Goal: Book appointment/travel/reservation

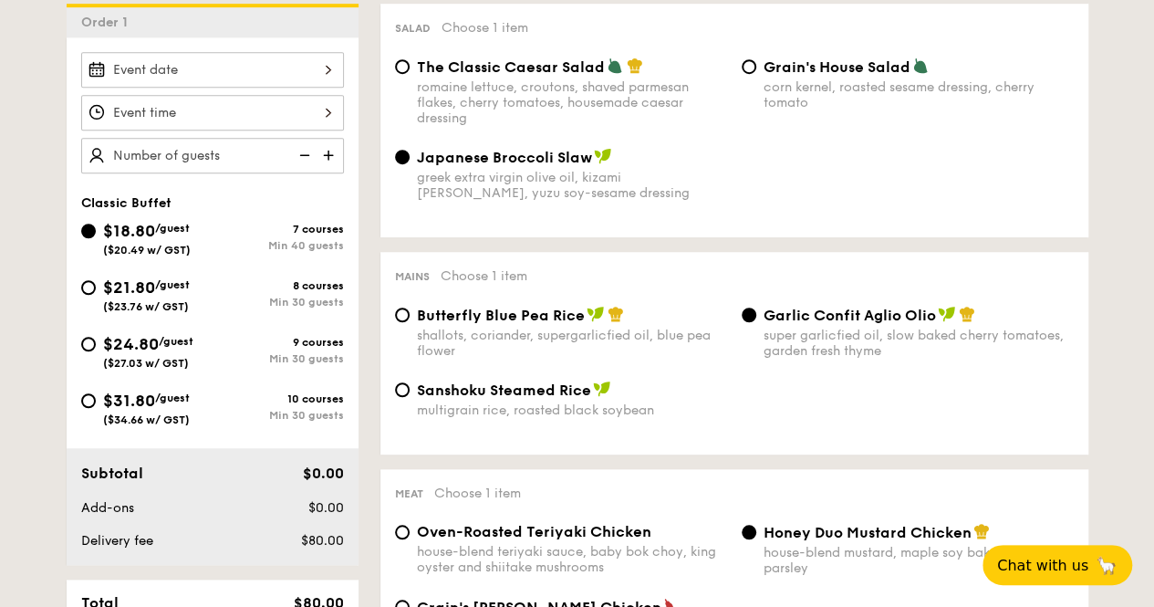
scroll to position [456, 0]
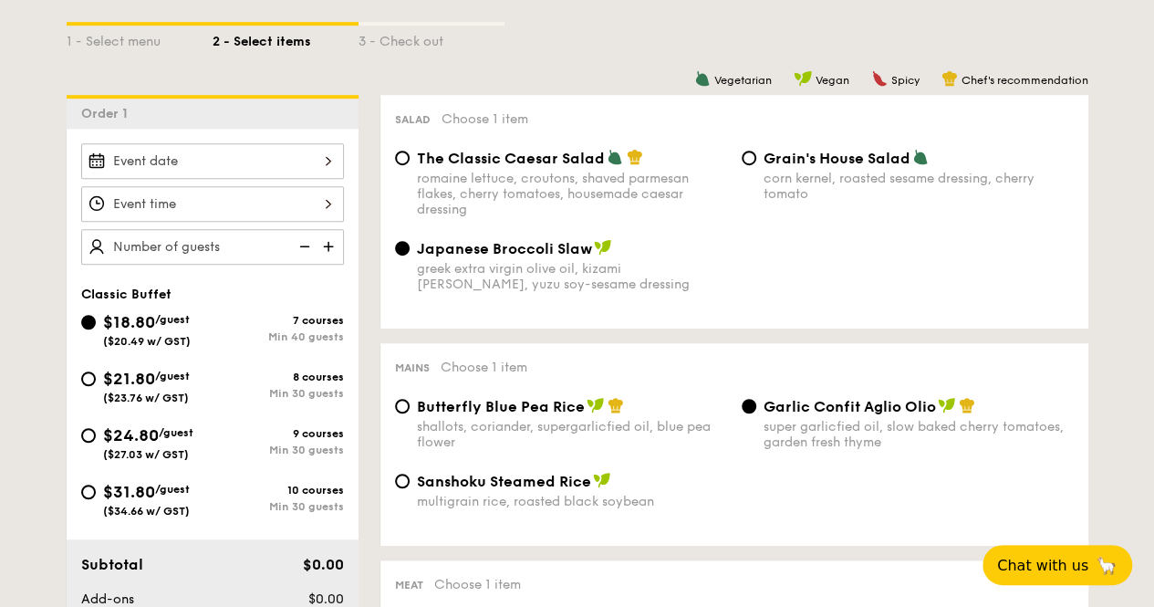
click at [248, 175] on div at bounding box center [212, 161] width 263 height 36
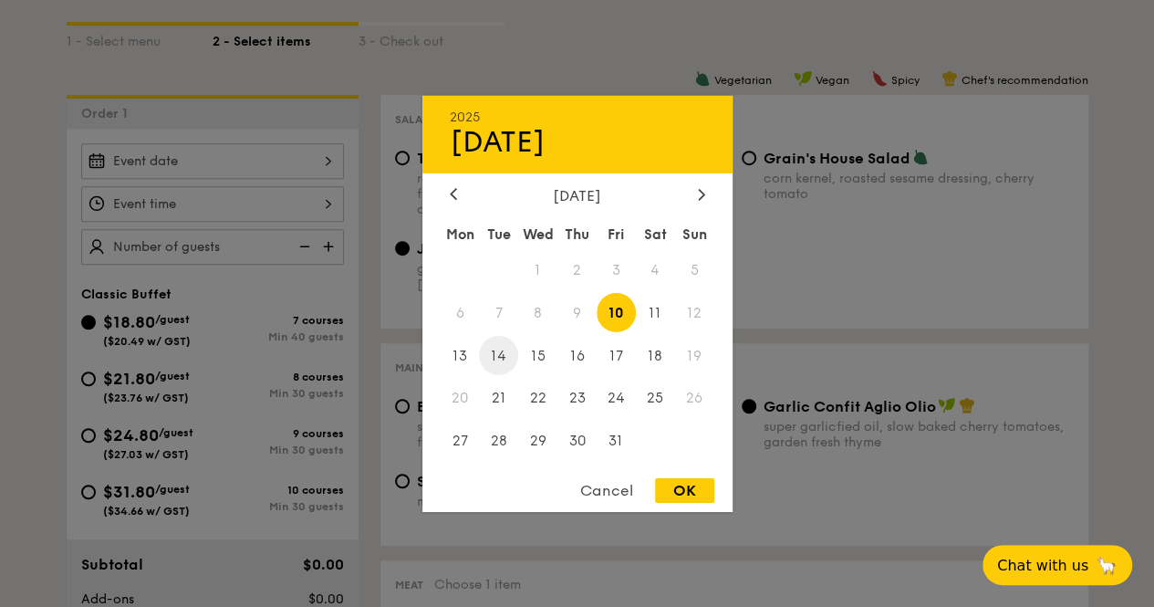
click at [505, 353] on span "14" at bounding box center [498, 355] width 39 height 39
click at [678, 490] on div "OK" at bounding box center [684, 490] width 59 height 25
type input "[DATE]"
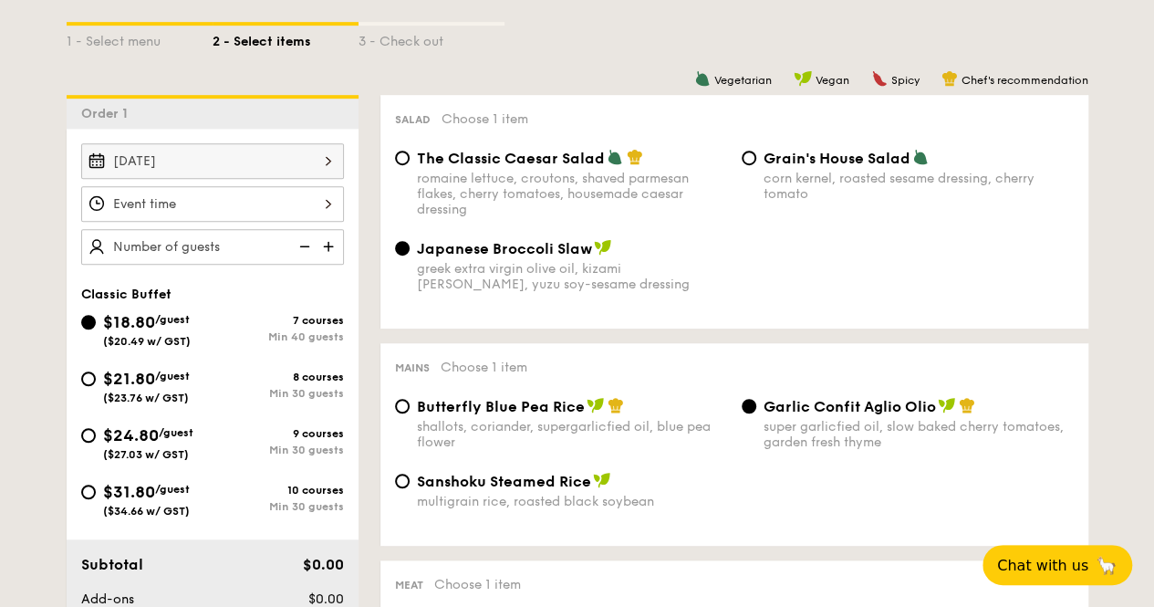
click at [182, 220] on div at bounding box center [212, 204] width 263 height 36
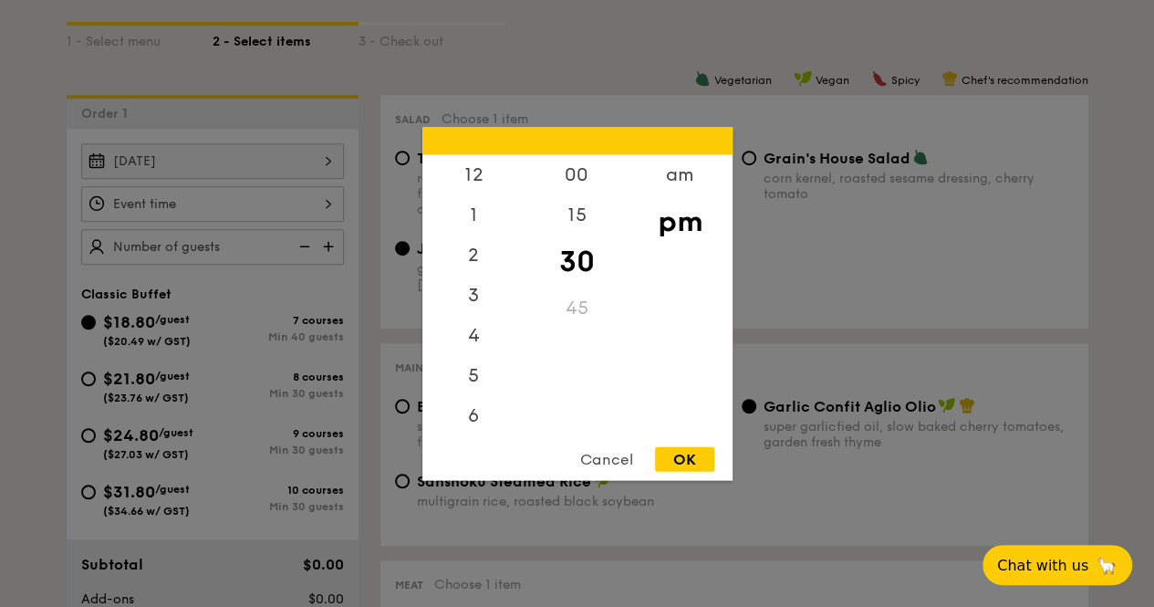
scroll to position [80, 0]
click at [474, 337] on div "6" at bounding box center [473, 341] width 103 height 53
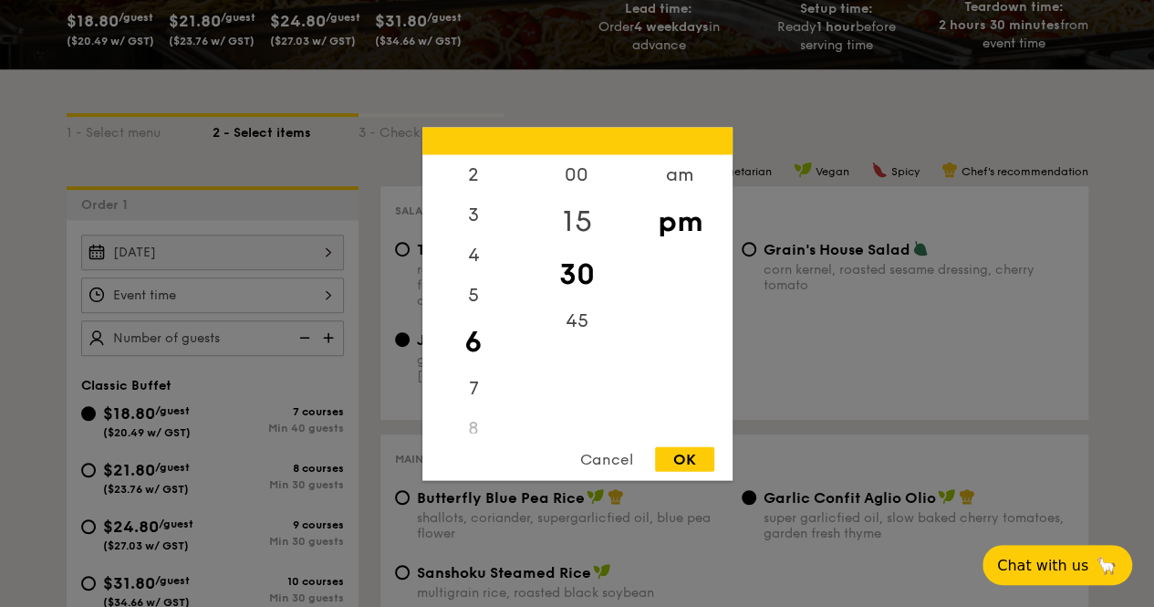
click at [571, 225] on div "15" at bounding box center [576, 220] width 103 height 53
click at [688, 452] on div "OK" at bounding box center [684, 458] width 59 height 25
type input "6:15PM"
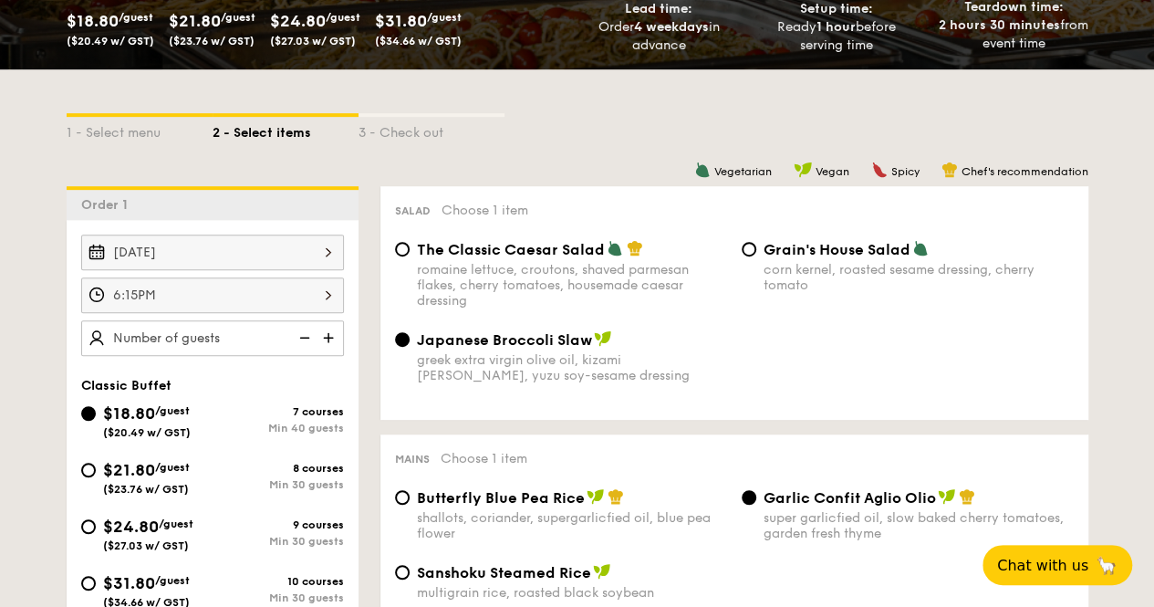
click at [330, 349] on img at bounding box center [330, 337] width 27 height 35
click at [331, 349] on img at bounding box center [330, 337] width 27 height 35
click at [298, 347] on img at bounding box center [302, 337] width 27 height 35
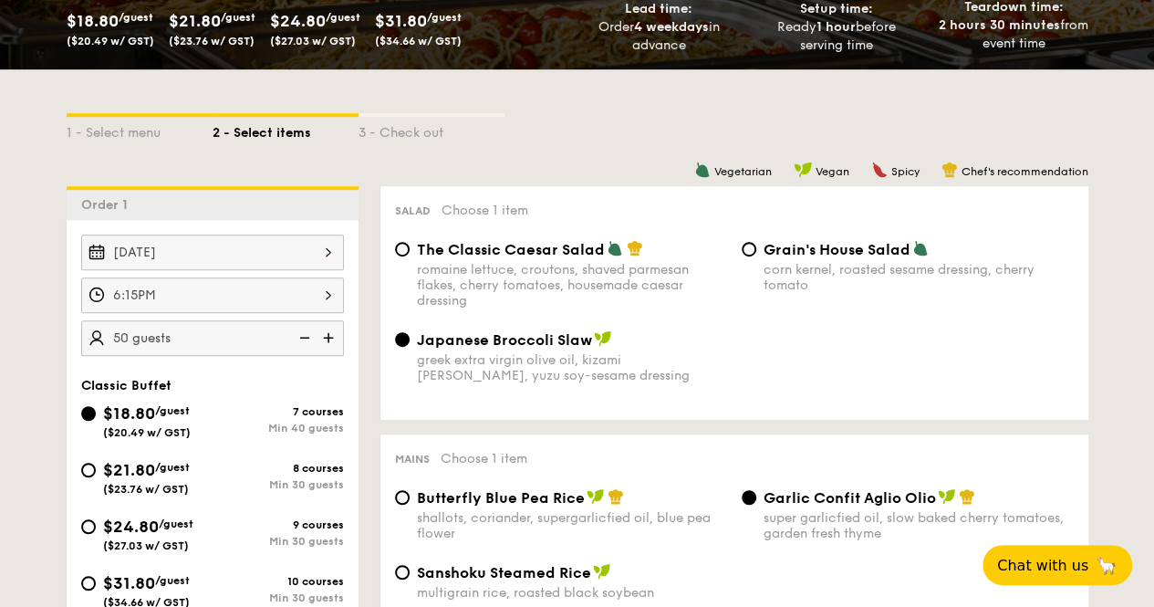
click at [332, 343] on img at bounding box center [330, 337] width 27 height 35
type input "55 guests"
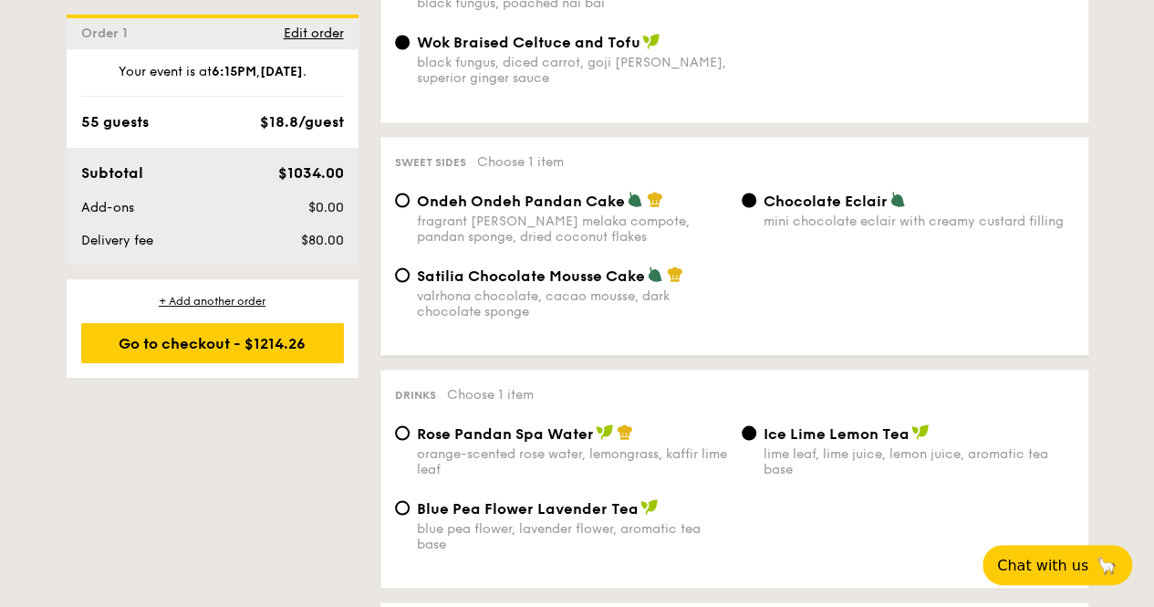
scroll to position [1551, 0]
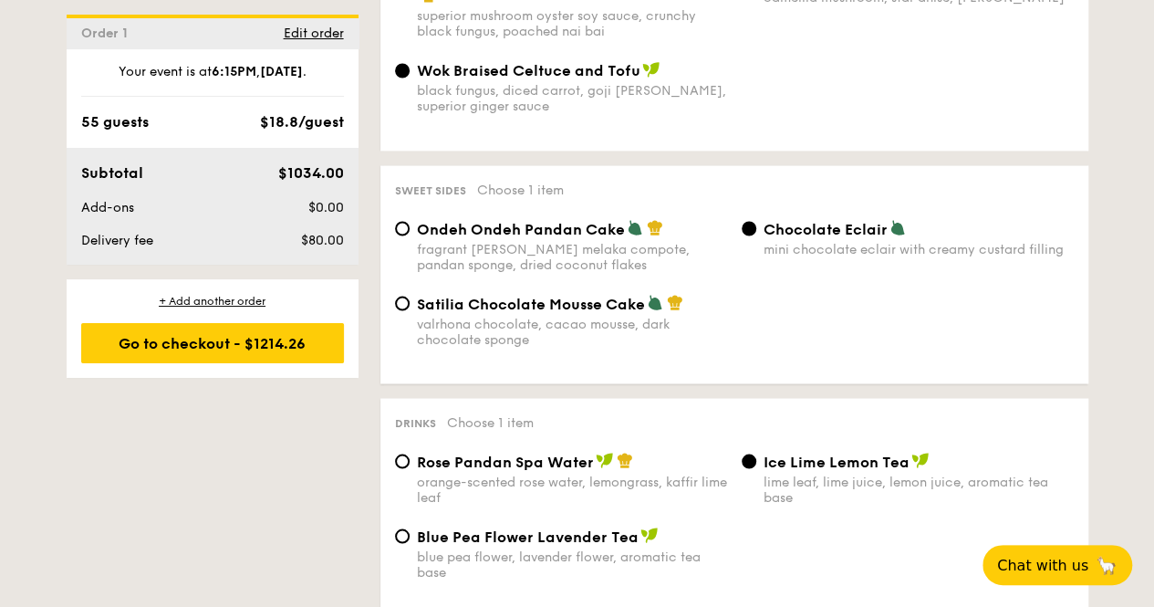
click at [476, 69] on div "Wok Braised Celtuce and Tofu" at bounding box center [572, 70] width 310 height 18
click at [410, 69] on input "Wok Braised Celtuce and Tofu black fungus, diced carrot, goji [PERSON_NAME], su…" at bounding box center [402, 70] width 15 height 15
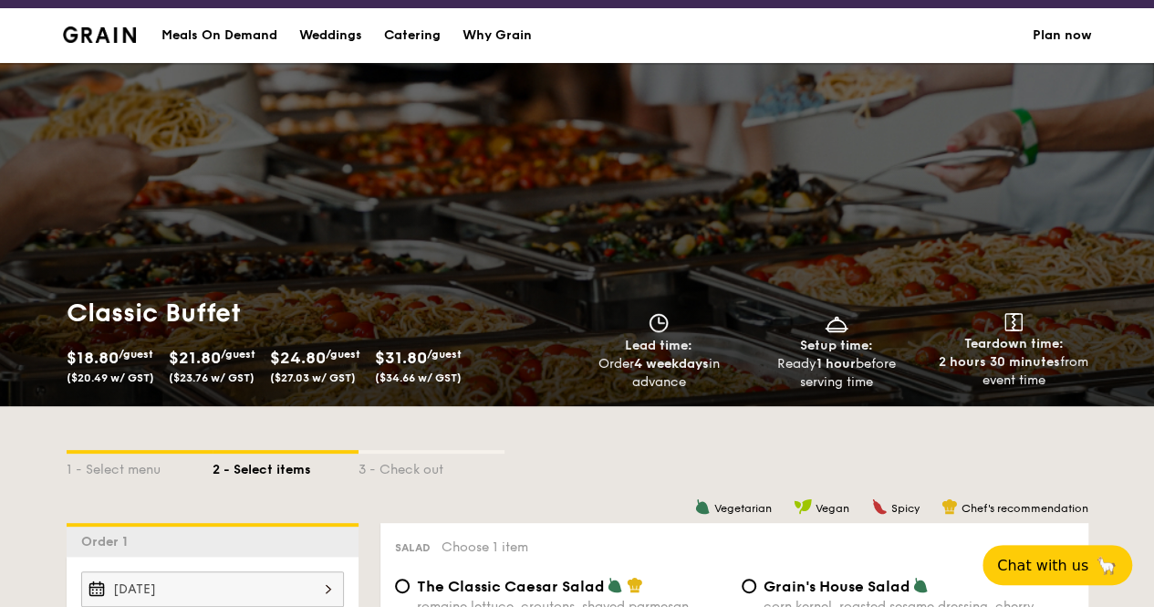
scroll to position [0, 0]
